Goal: Task Accomplishment & Management: Manage account settings

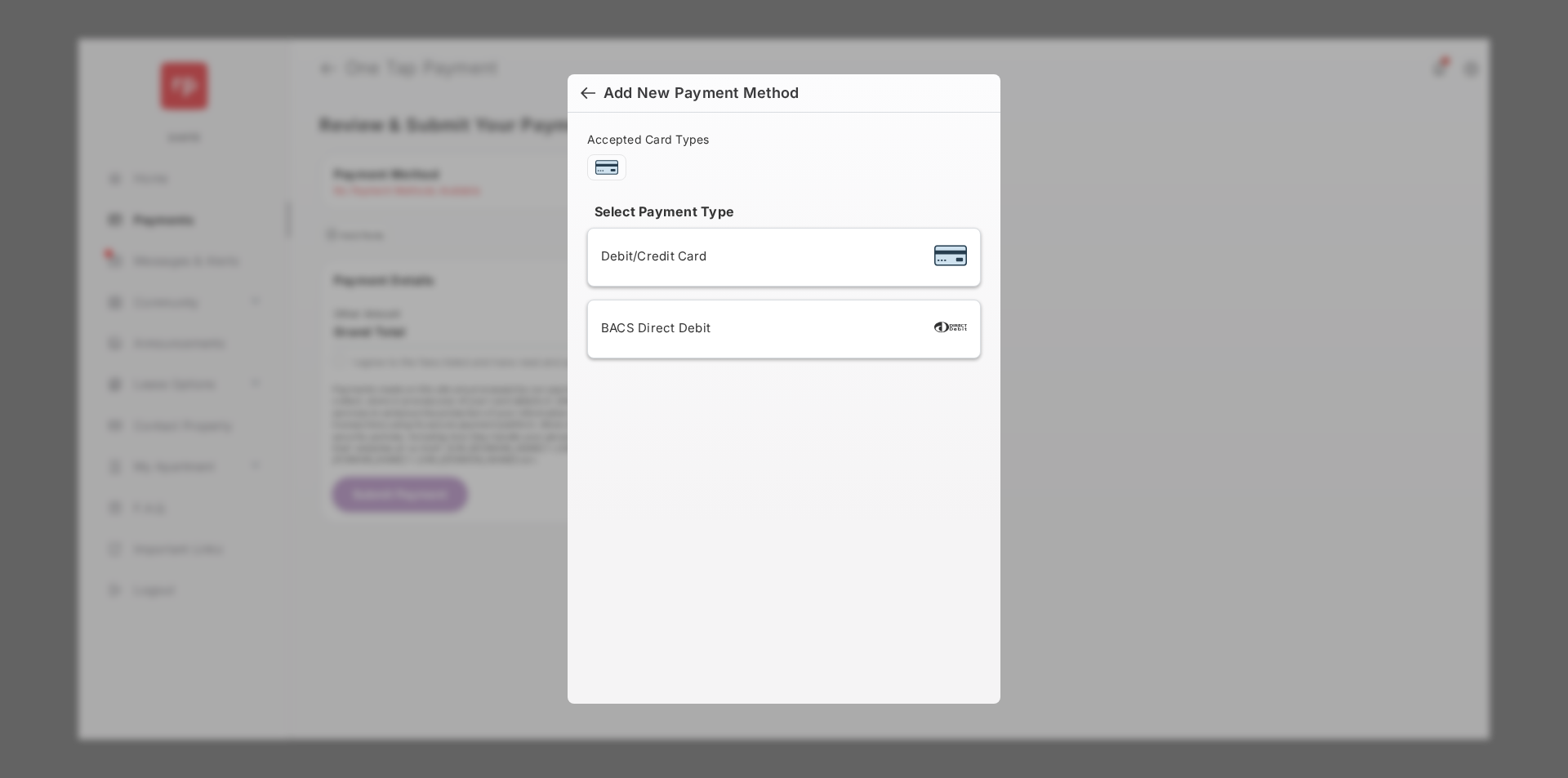
click at [784, 329] on div "BACS Direct Debit" at bounding box center [784, 329] width 366 height 31
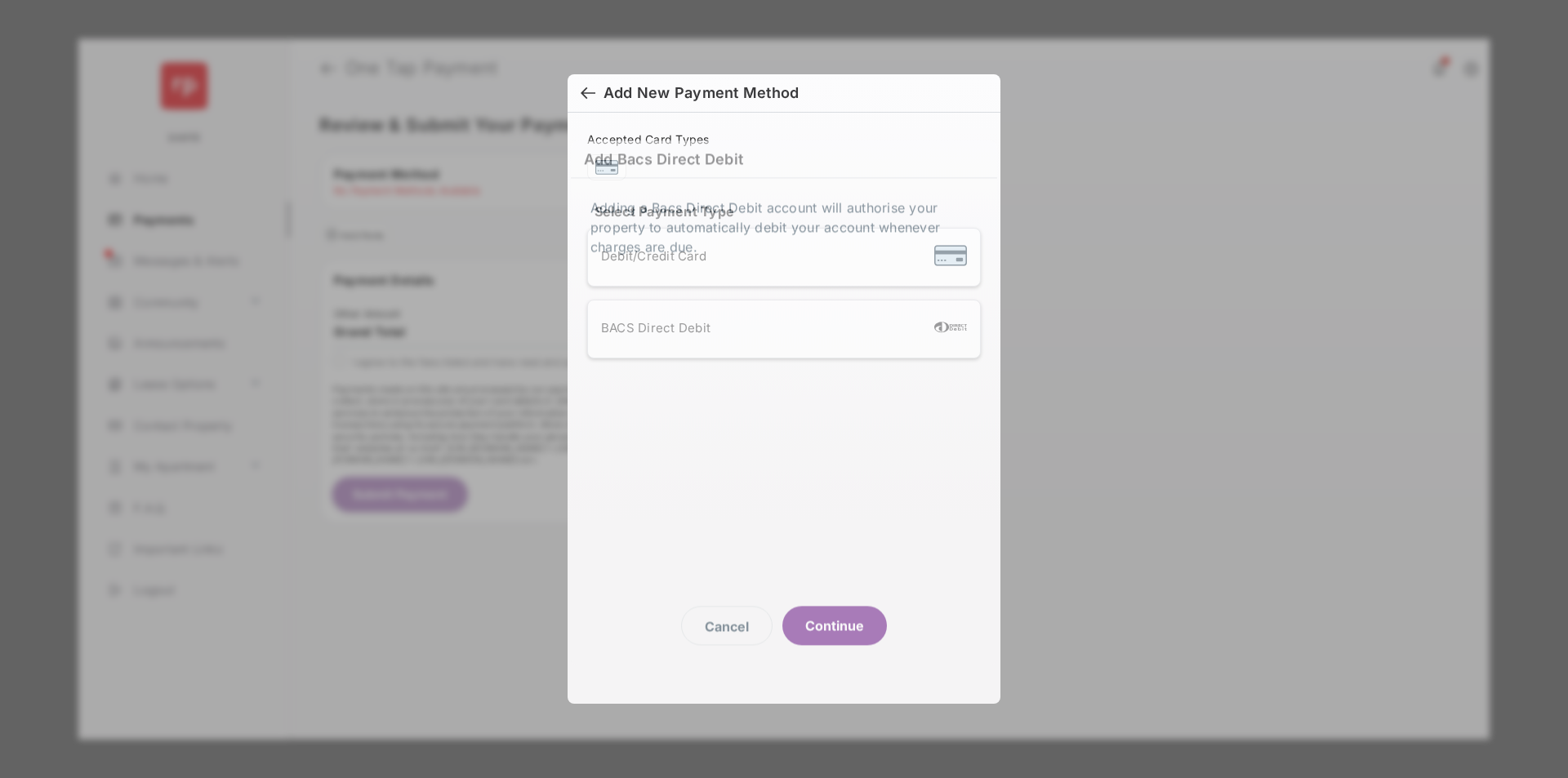
click at [834, 624] on button "Continue" at bounding box center [835, 625] width 105 height 39
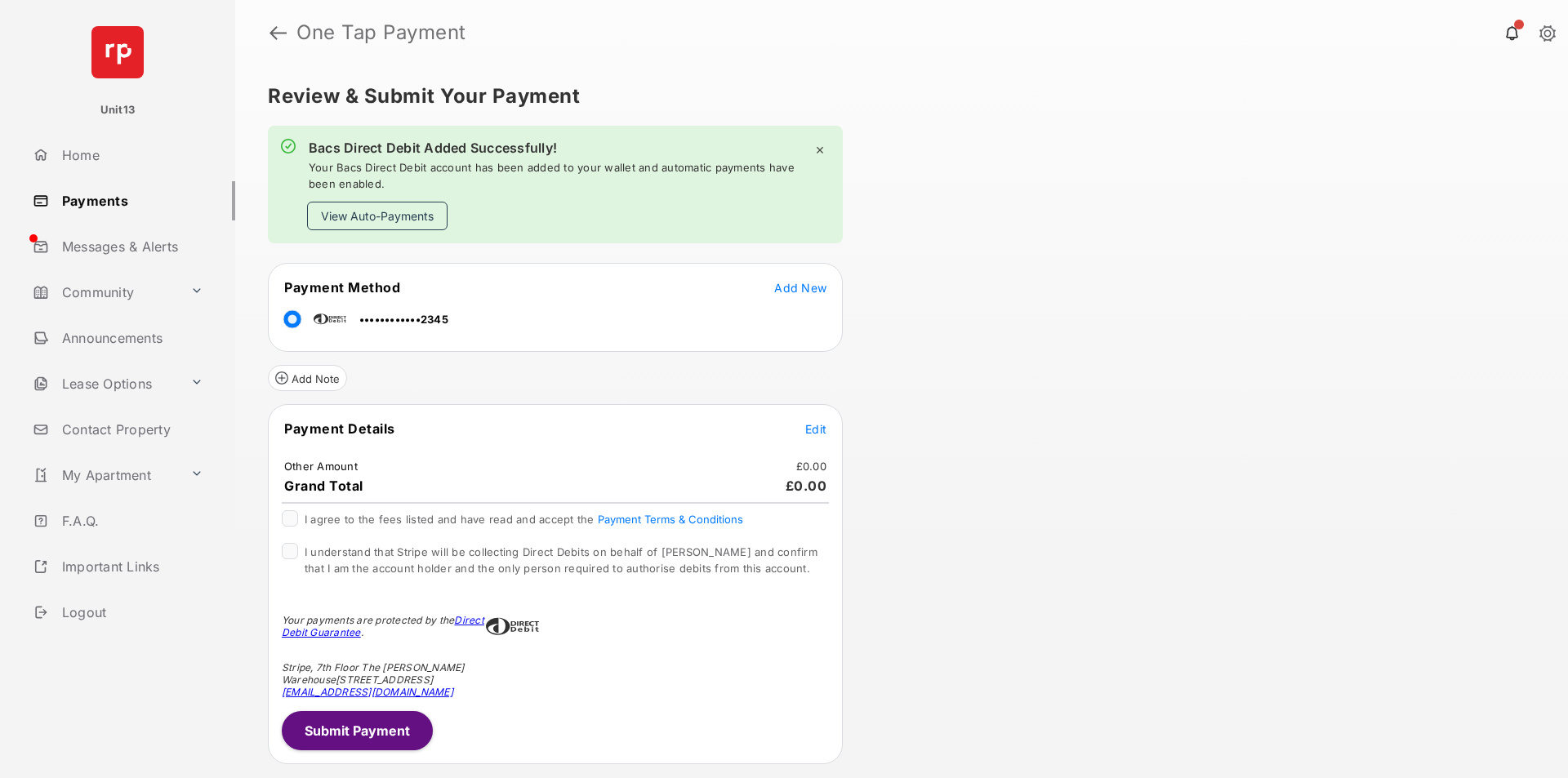
click at [377, 216] on button "View Auto-Payments" at bounding box center [377, 216] width 141 height 29
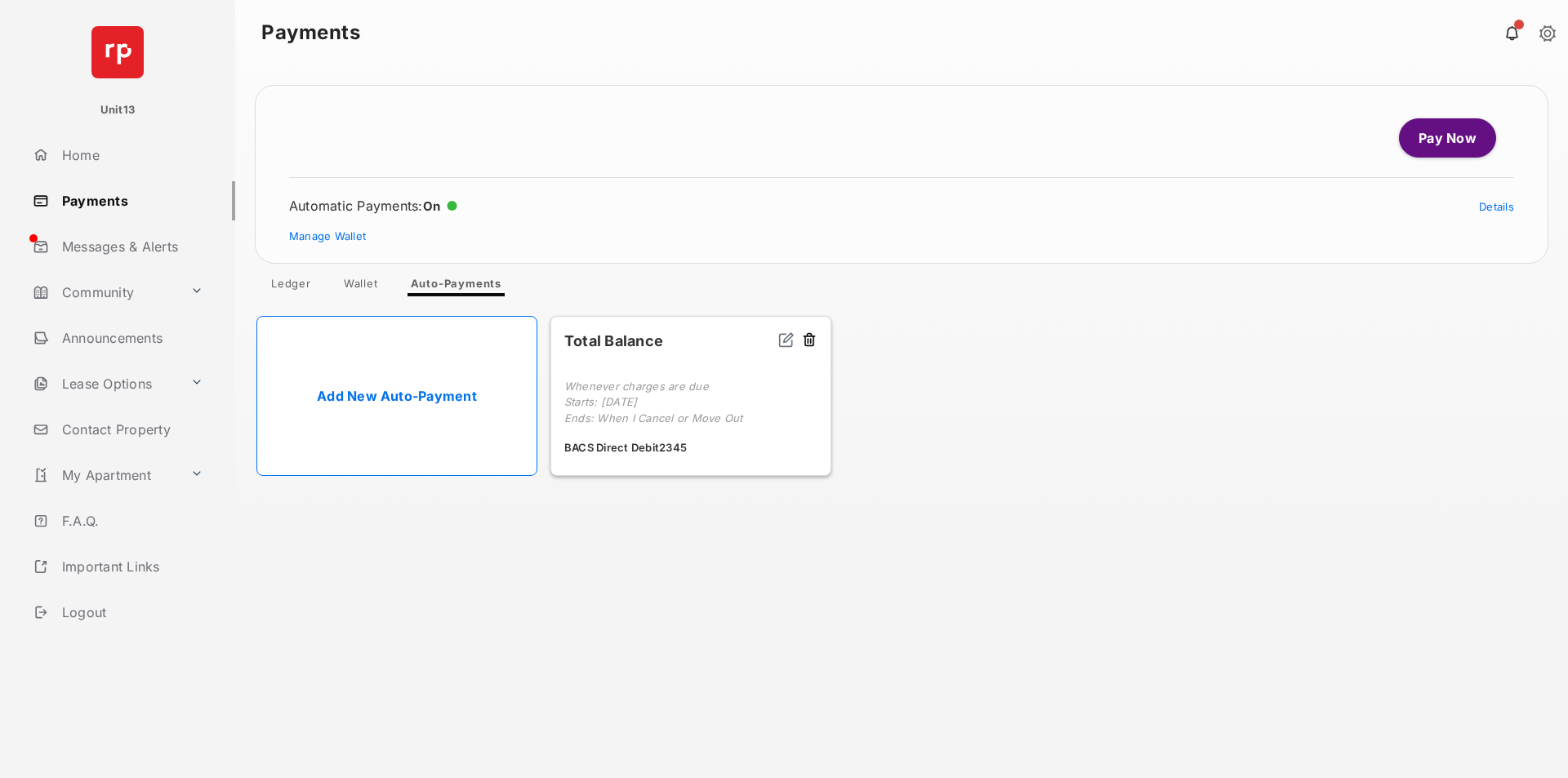
click at [327, 236] on link "Manage Wallet" at bounding box center [328, 235] width 77 height 13
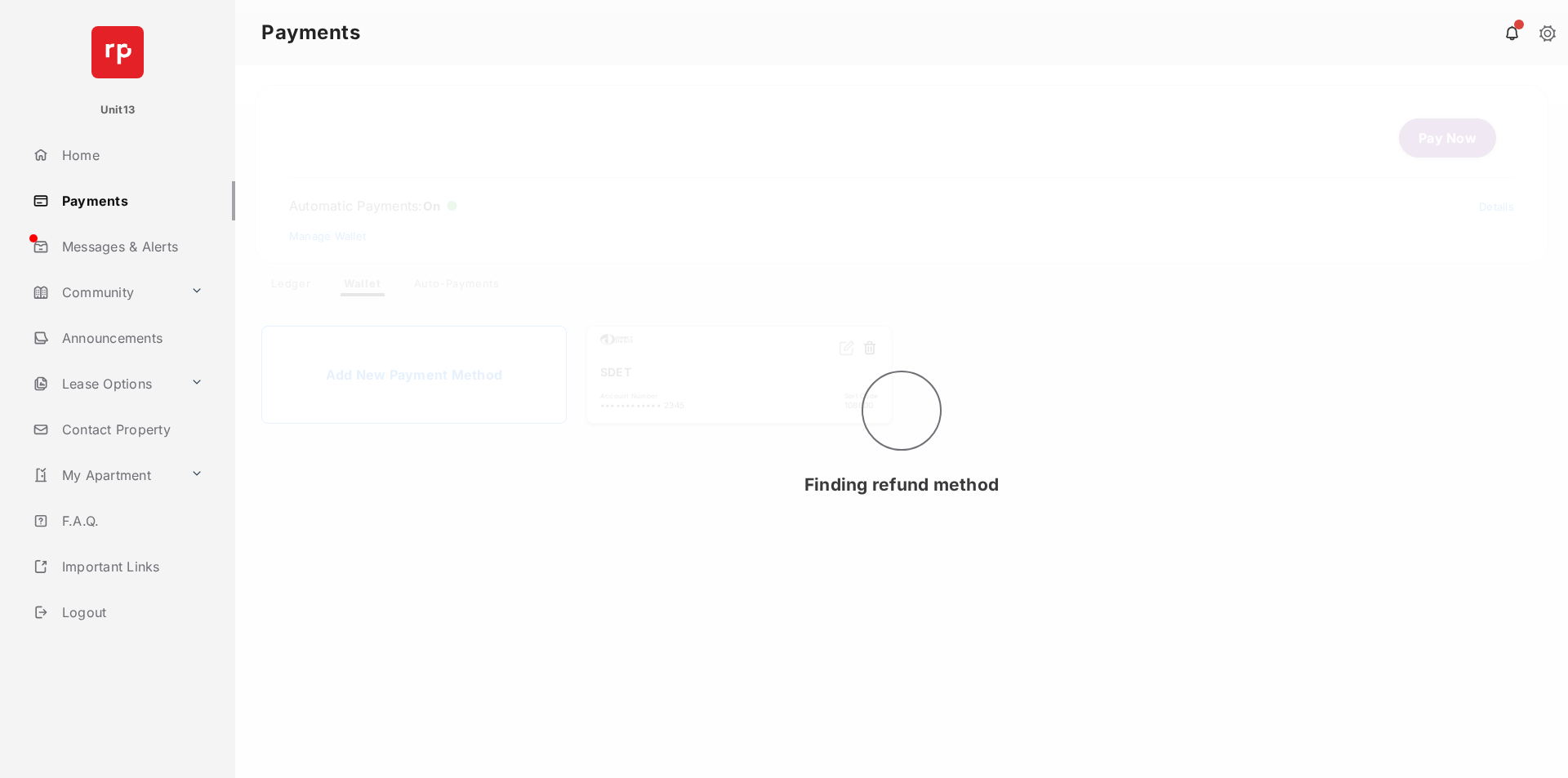
click at [869, 349] on button at bounding box center [869, 348] width 17 height 18
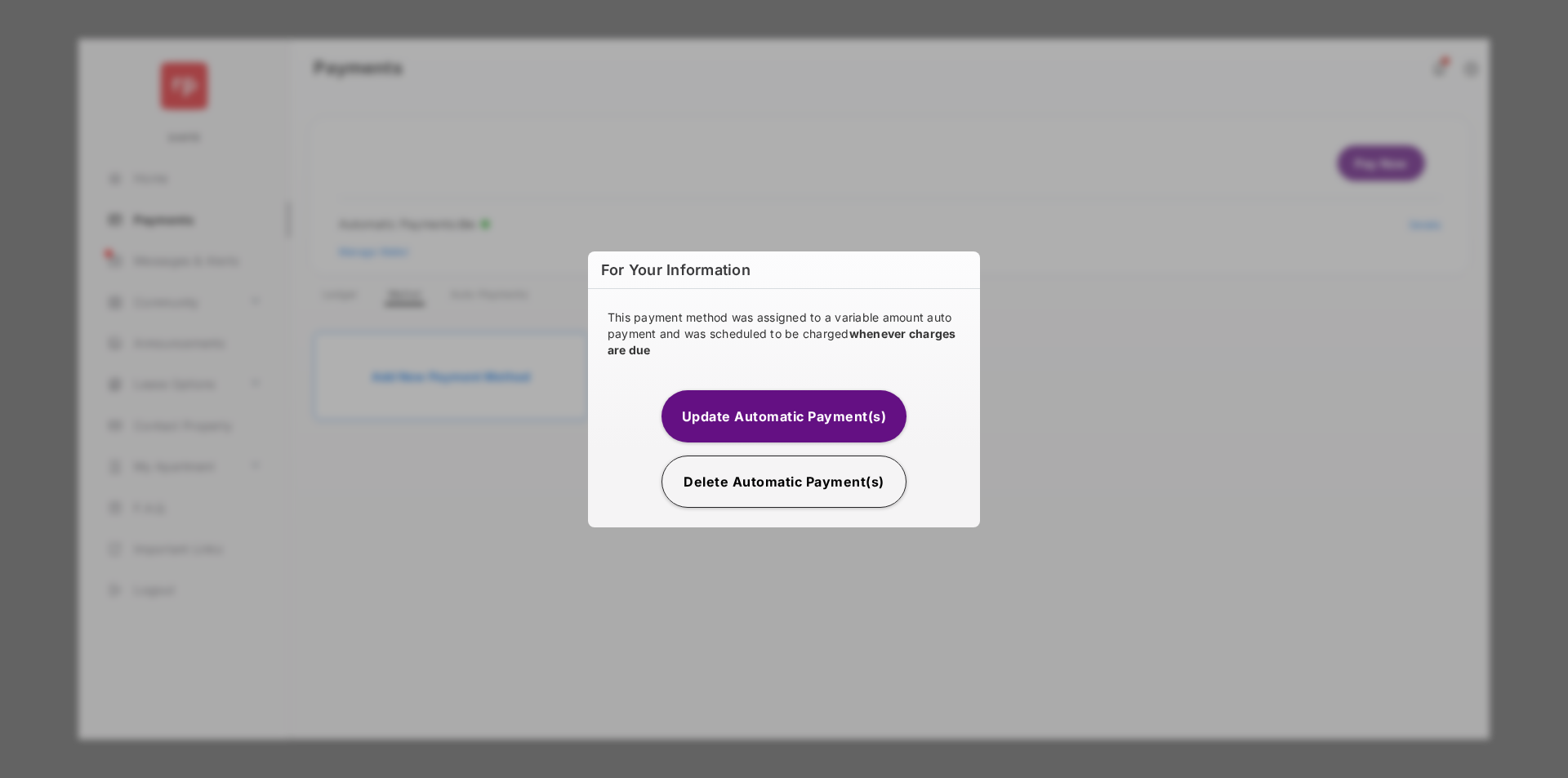
click at [784, 481] on button "Delete Automatic Payment(s)" at bounding box center [784, 482] width 245 height 52
